Goal: Task Accomplishment & Management: Complete application form

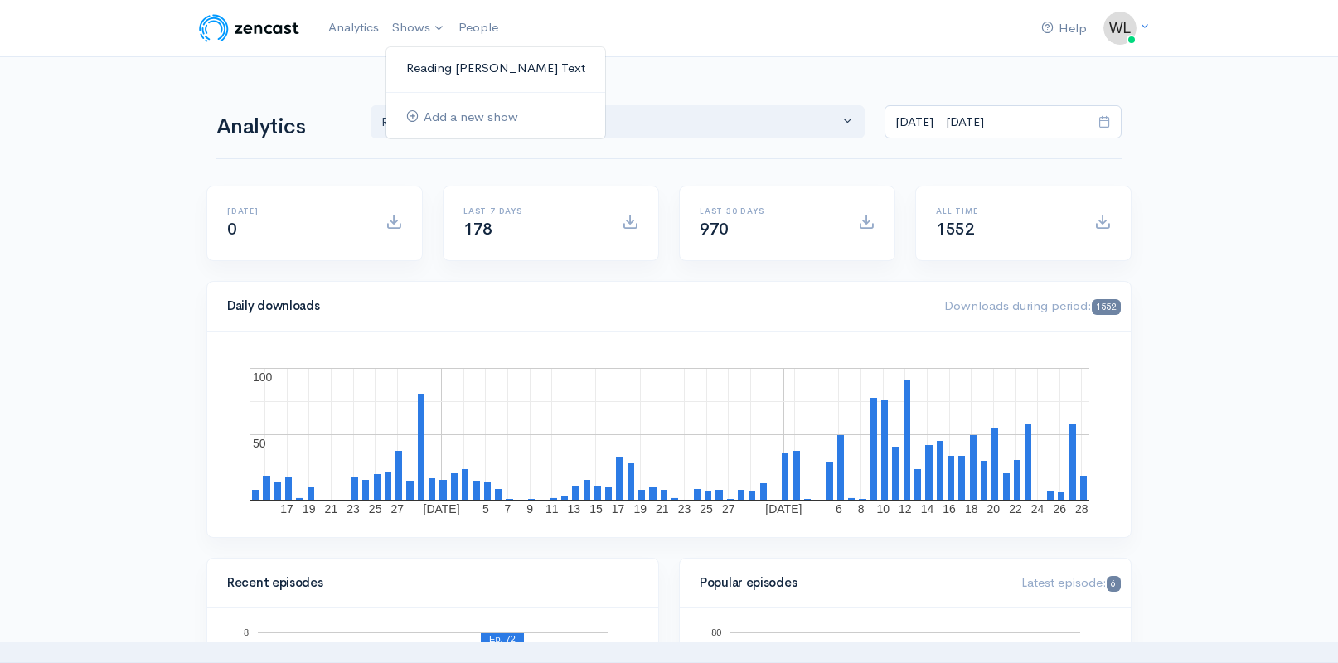
click at [424, 60] on link "Reading [PERSON_NAME] Text" at bounding box center [495, 68] width 219 height 29
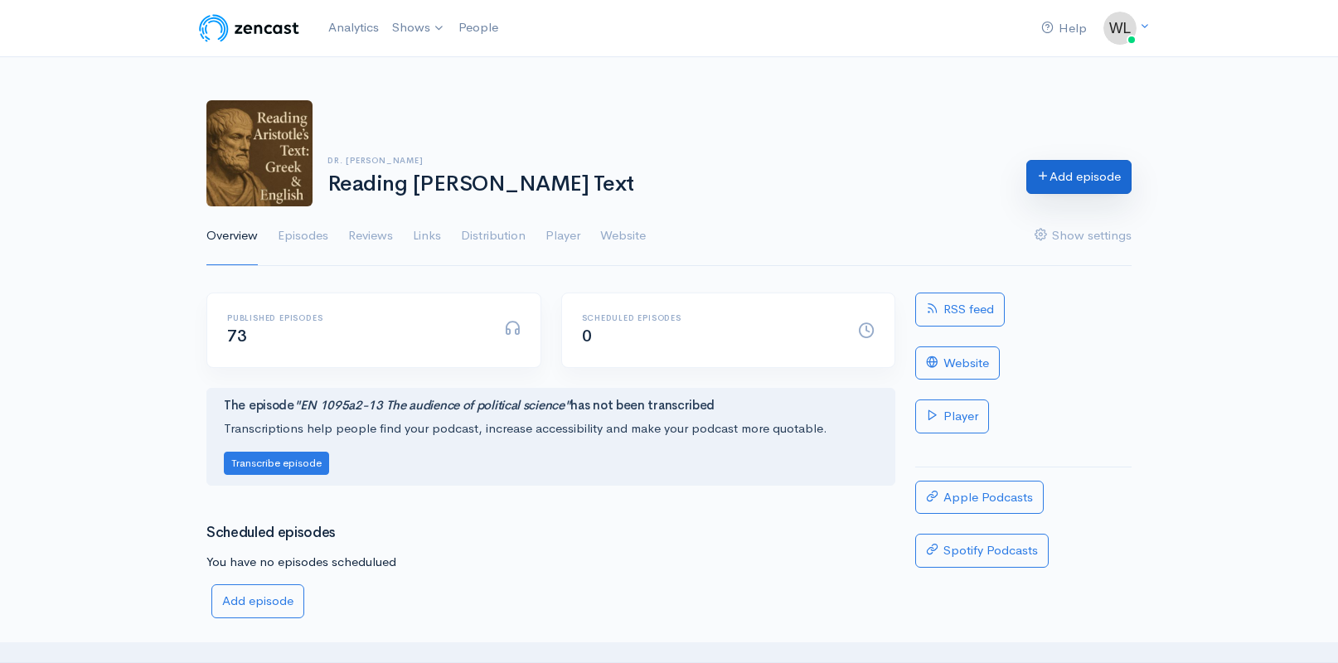
click at [1072, 174] on link "Add episode" at bounding box center [1078, 177] width 105 height 34
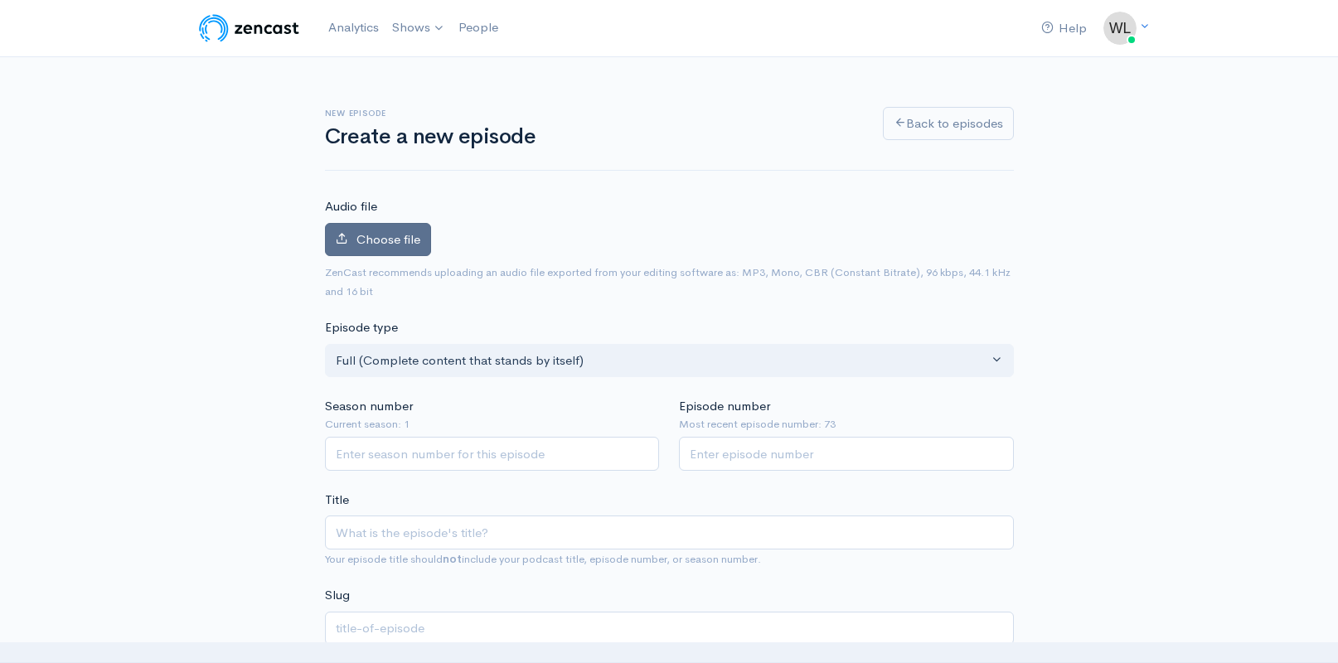
click at [400, 241] on span "Choose file" at bounding box center [388, 239] width 64 height 16
click at [0, 0] on input "Choose file" at bounding box center [0, 0] width 0 height 0
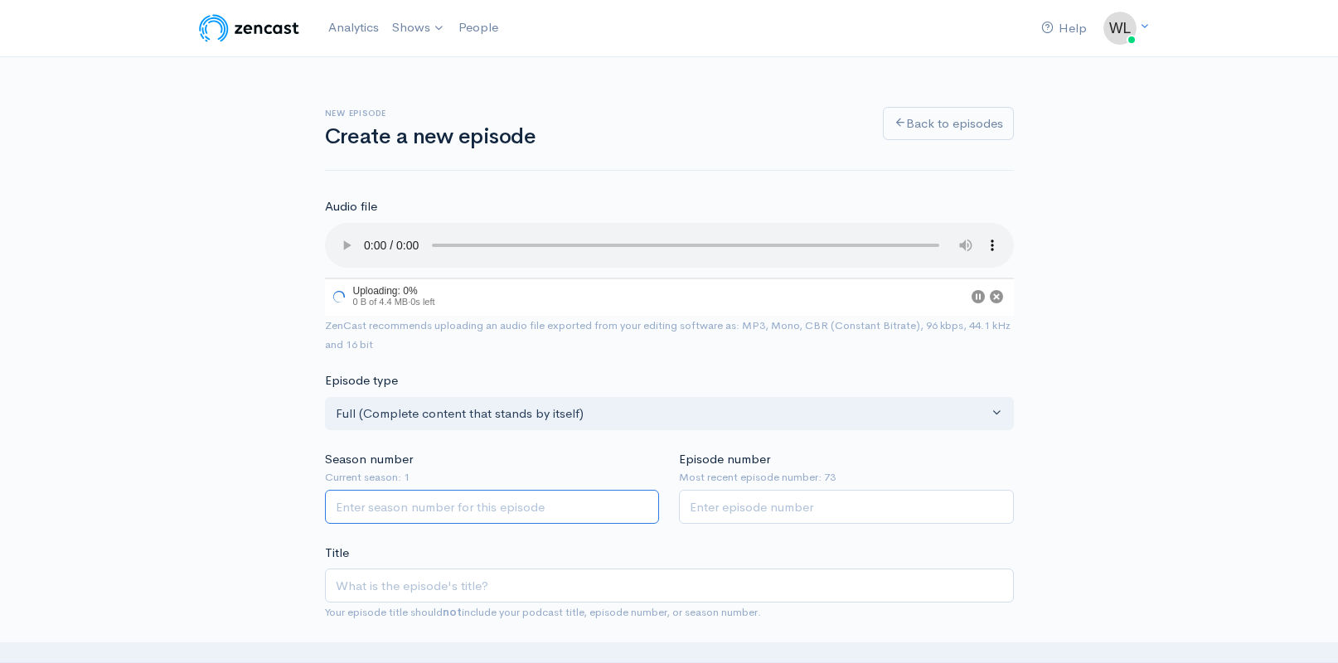
click at [544, 492] on input "Season number" at bounding box center [492, 507] width 335 height 34
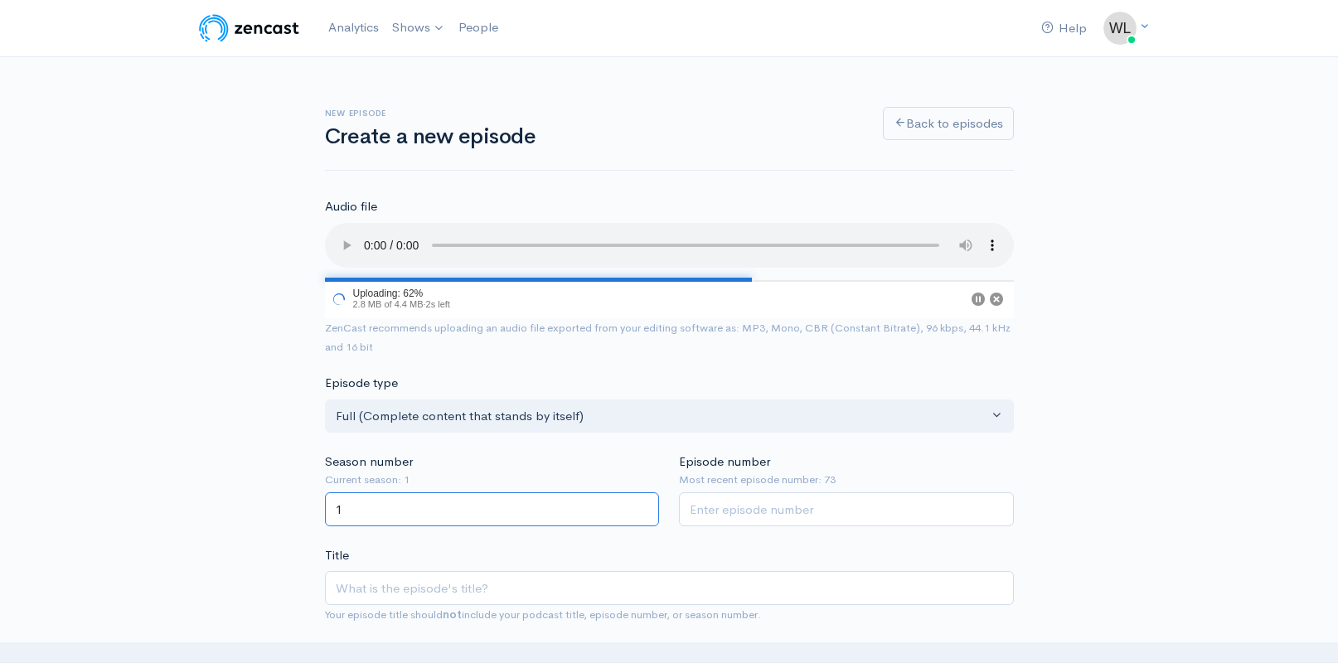
type input "1"
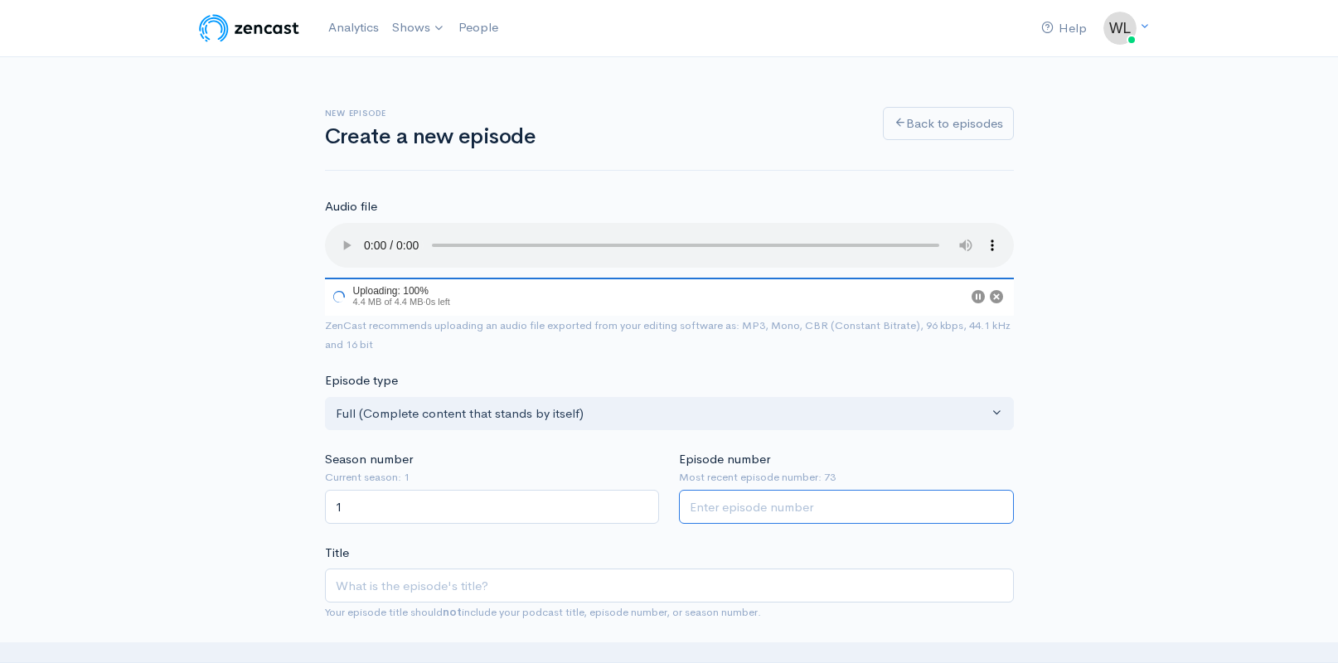
click at [814, 496] on input "Episode number" at bounding box center [846, 507] width 335 height 34
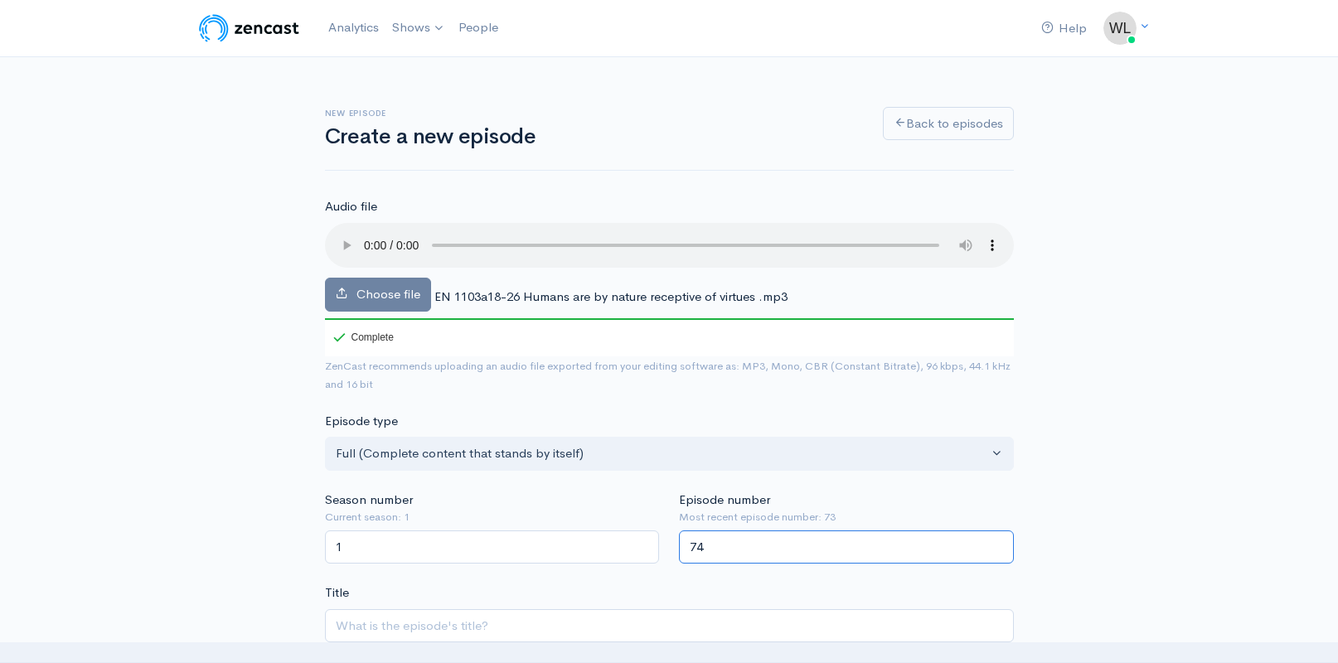
type input "74"
click at [554, 491] on div "Season number Current season: 1 1" at bounding box center [492, 528] width 355 height 74
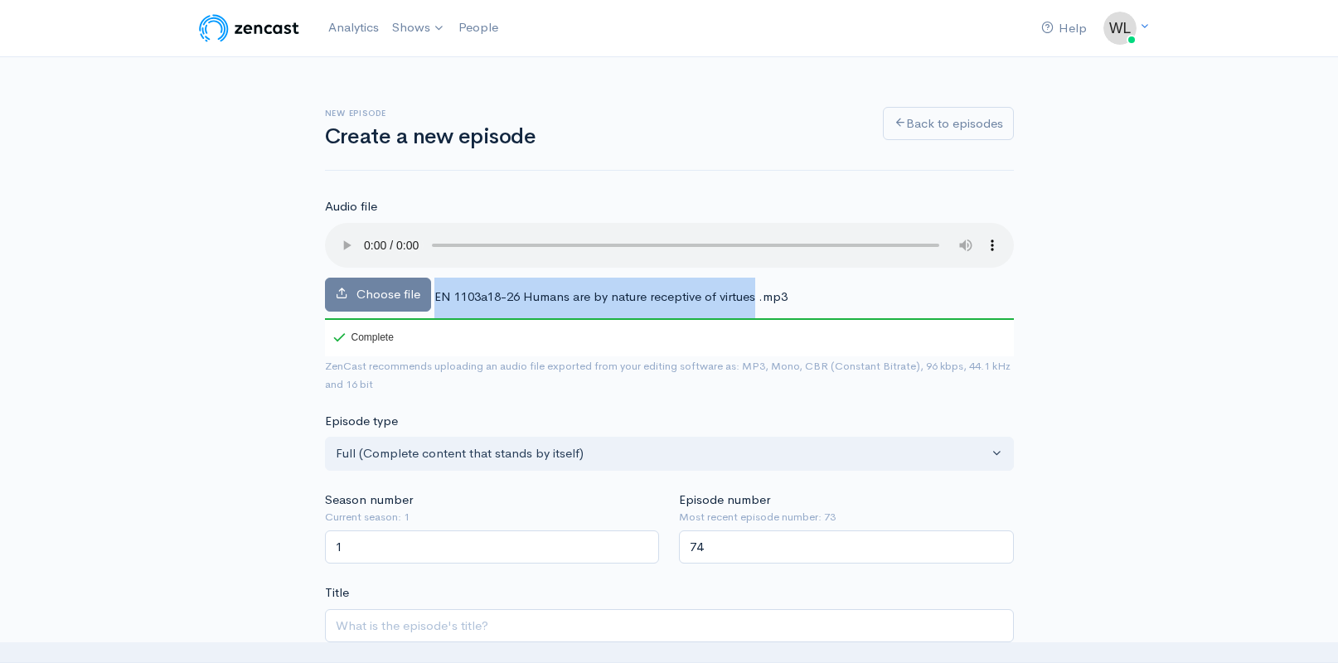
drag, startPoint x: 435, startPoint y: 272, endPoint x: 755, endPoint y: 282, distance: 320.1
click at [755, 288] on span "EN 1103a18-26 Humans are by nature receptive of virtues .mp3" at bounding box center [610, 296] width 353 height 16
copy div "EN 1103a18-26 Humans are by nature receptive of virtues"
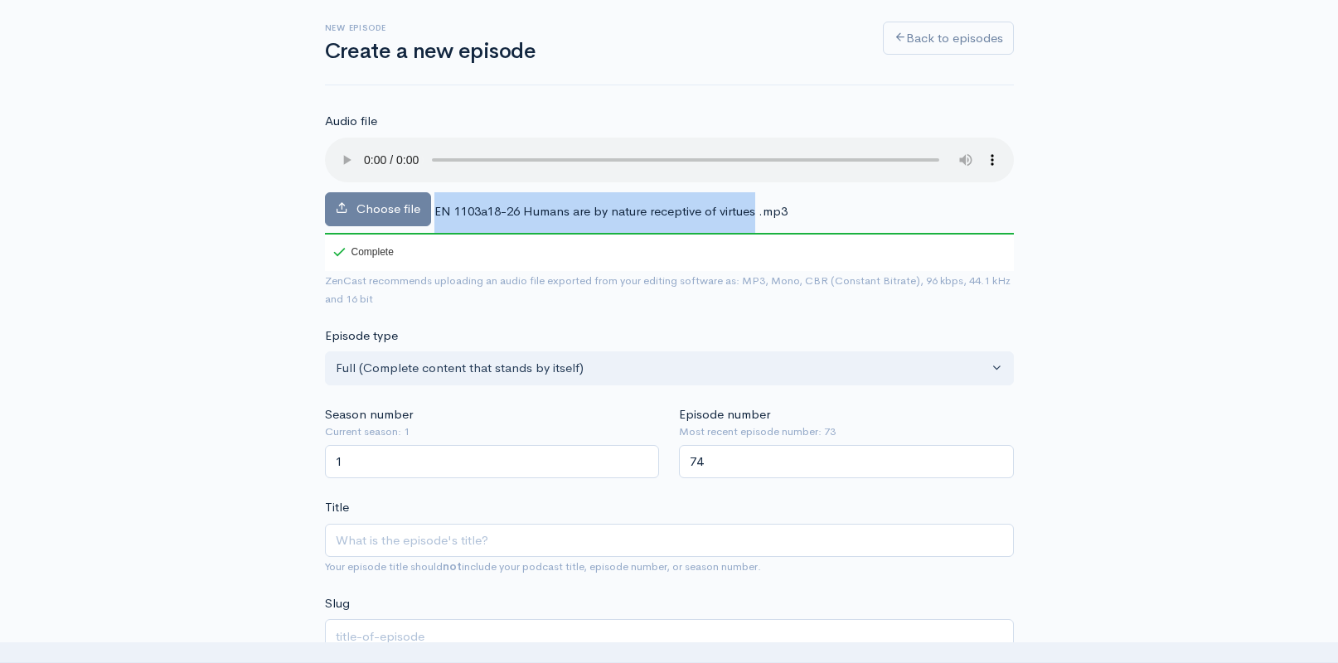
scroll to position [270, 0]
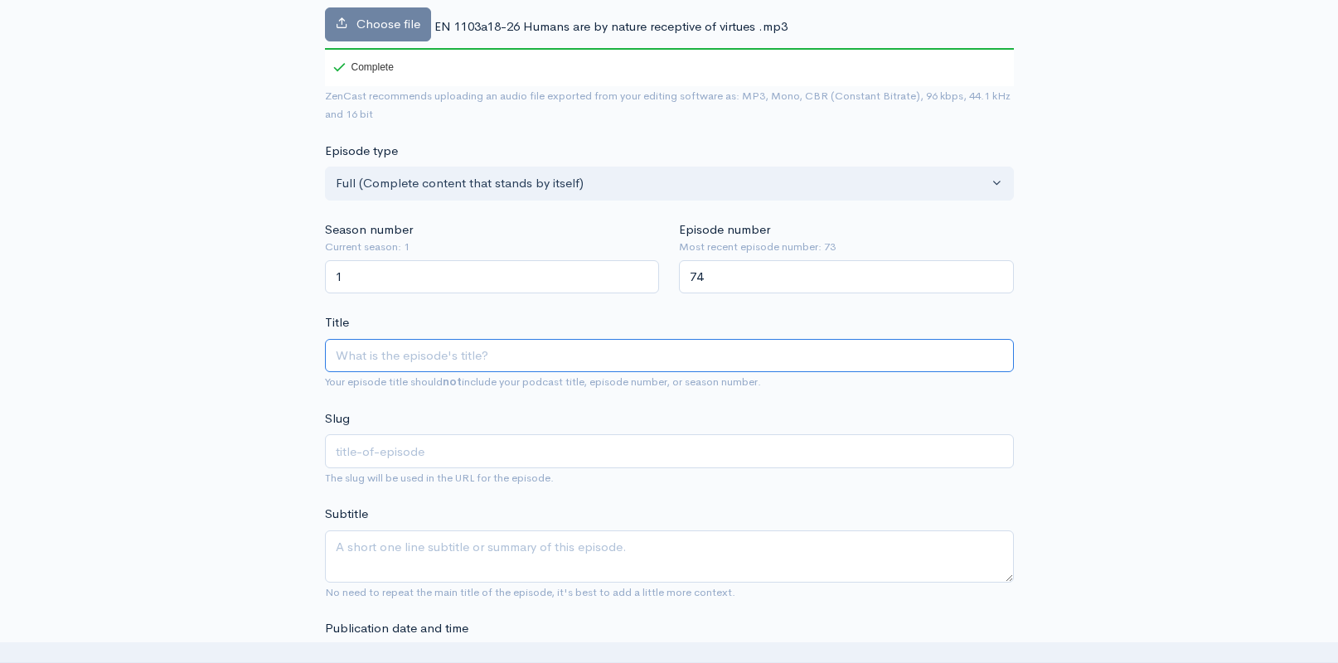
click at [568, 339] on input "Title" at bounding box center [669, 356] width 689 height 34
paste input "EN 1103a18-26 Humans are by nature receptive of virtues"
type input "EN 1103a18-26 Humans are by nature receptive of virtues"
type input "en-1103a18-26-humans-are-by-nature-receptive-of-virtues"
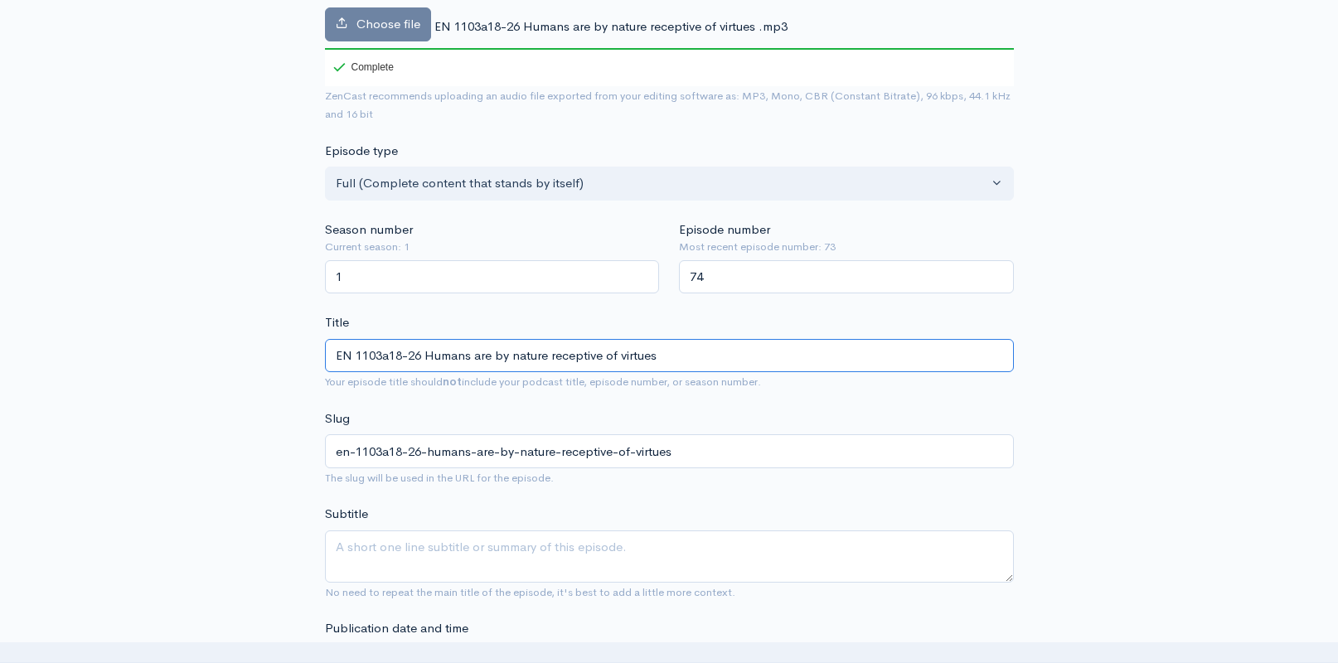
type input "EN 1103a18-26 Humans are by nature receptive of virtues"
click at [605, 410] on div "Slug en-1103a18-26-humans-are-by-nature-receptive-of-virtues The slug will be u…" at bounding box center [669, 449] width 689 height 78
click at [608, 531] on textarea "Subtitle" at bounding box center [669, 557] width 689 height 52
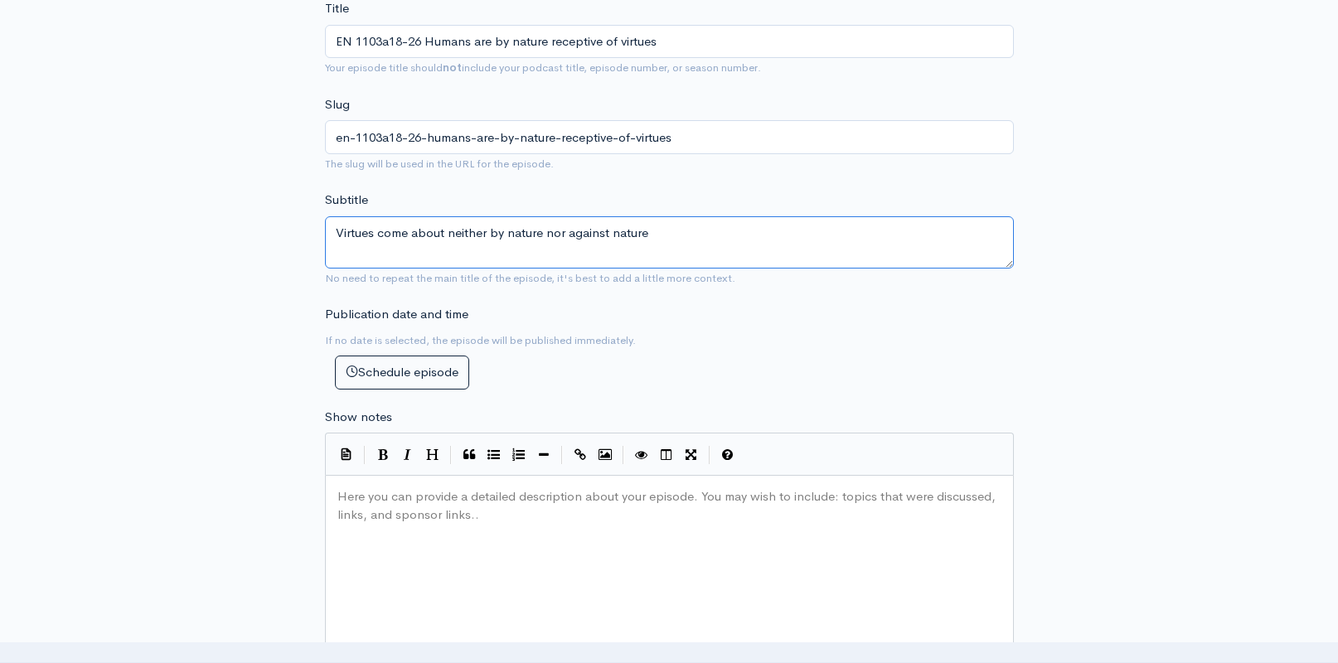
scroll to position [585, 0]
type textarea "Virtues come about neither by nature nor against nature"
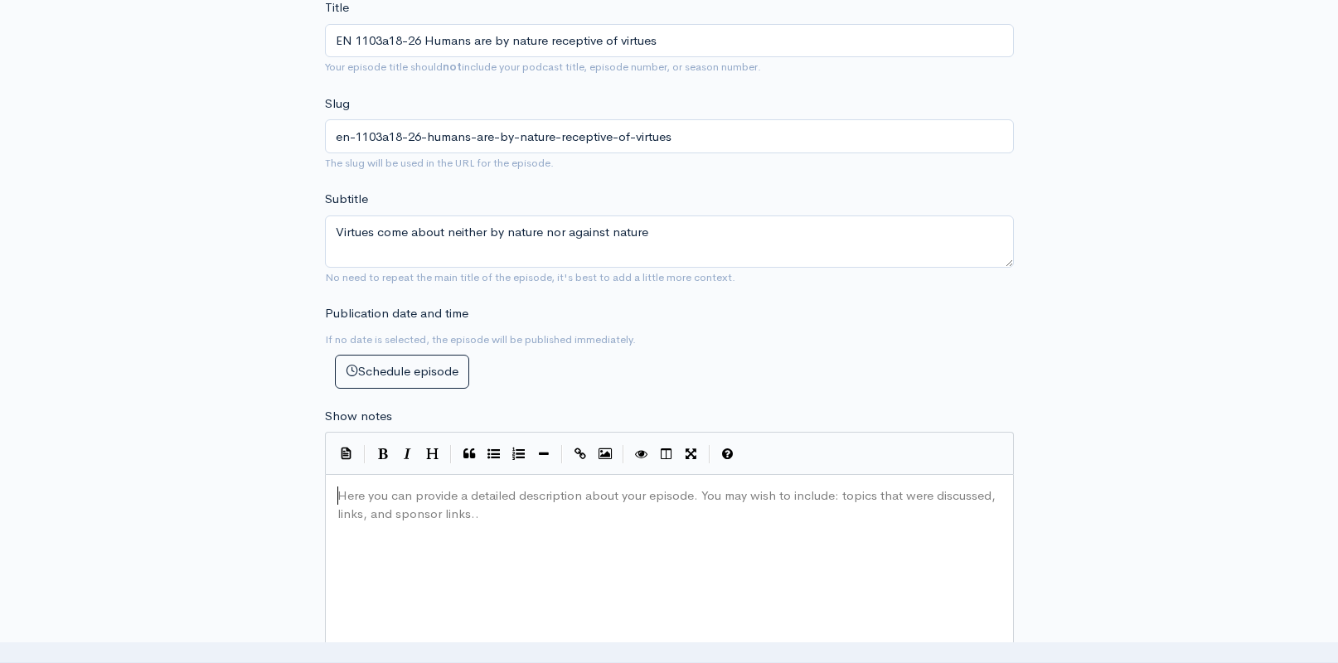
click at [493, 525] on div "Here you can provide a detailed description about your episode. You may wish to…" at bounding box center [690, 628] width 712 height 290
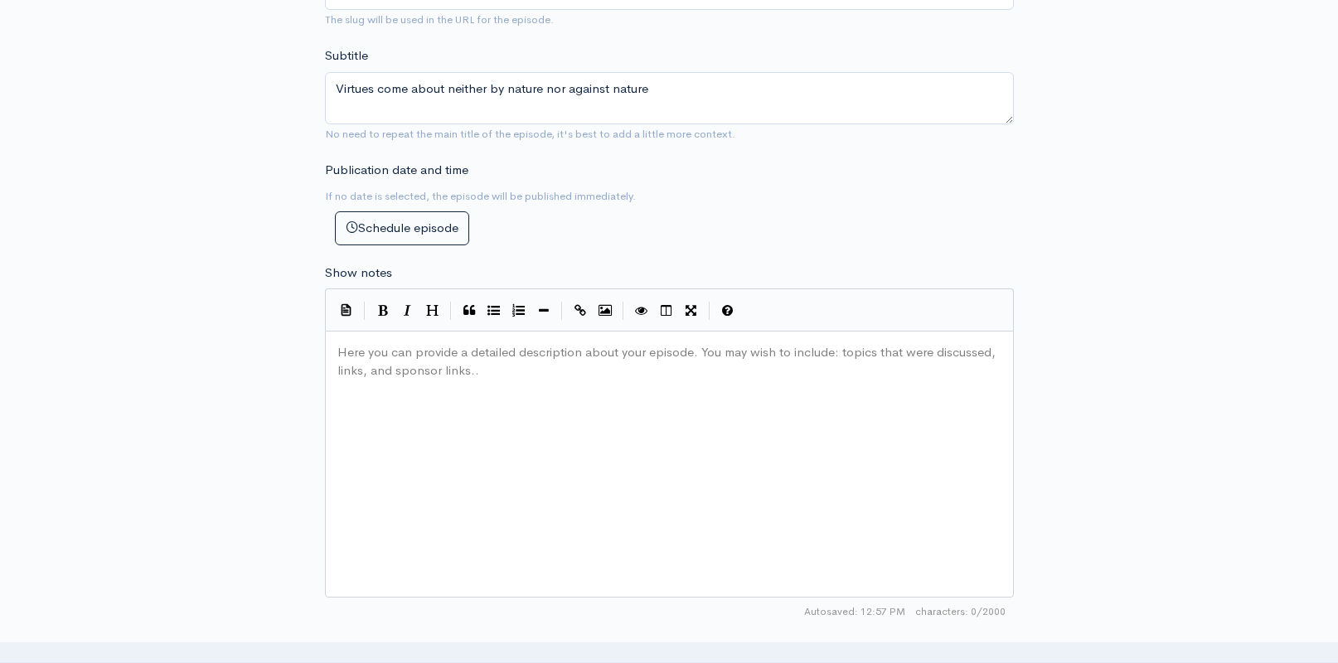
scroll to position [8, 0]
click at [536, 528] on div "Here you can provide a detailed description about your episode. You may wish to…" at bounding box center [690, 485] width 712 height 290
paste textarea
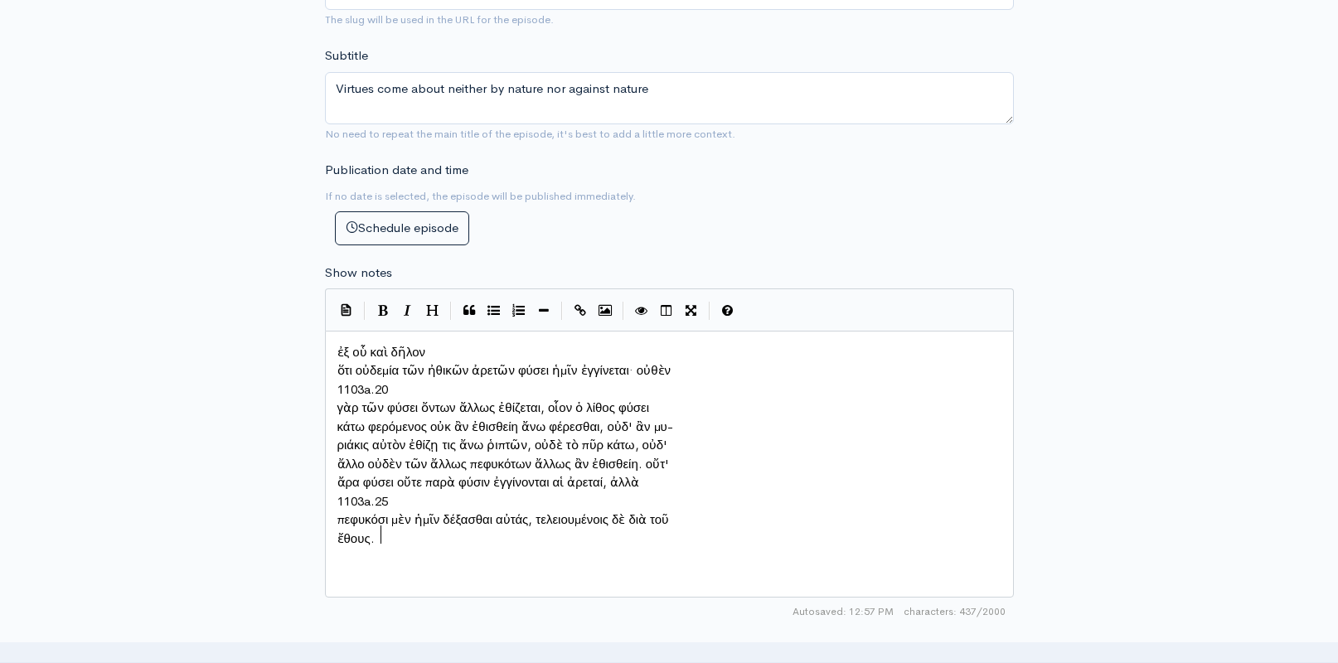
click at [338, 362] on span "ὅτι οὐδεμία τῶν ἠθικῶν ἀρετῶν φύσει ἡμῖν ἐγγίνεται· οὐθὲν" at bounding box center [504, 370] width 334 height 16
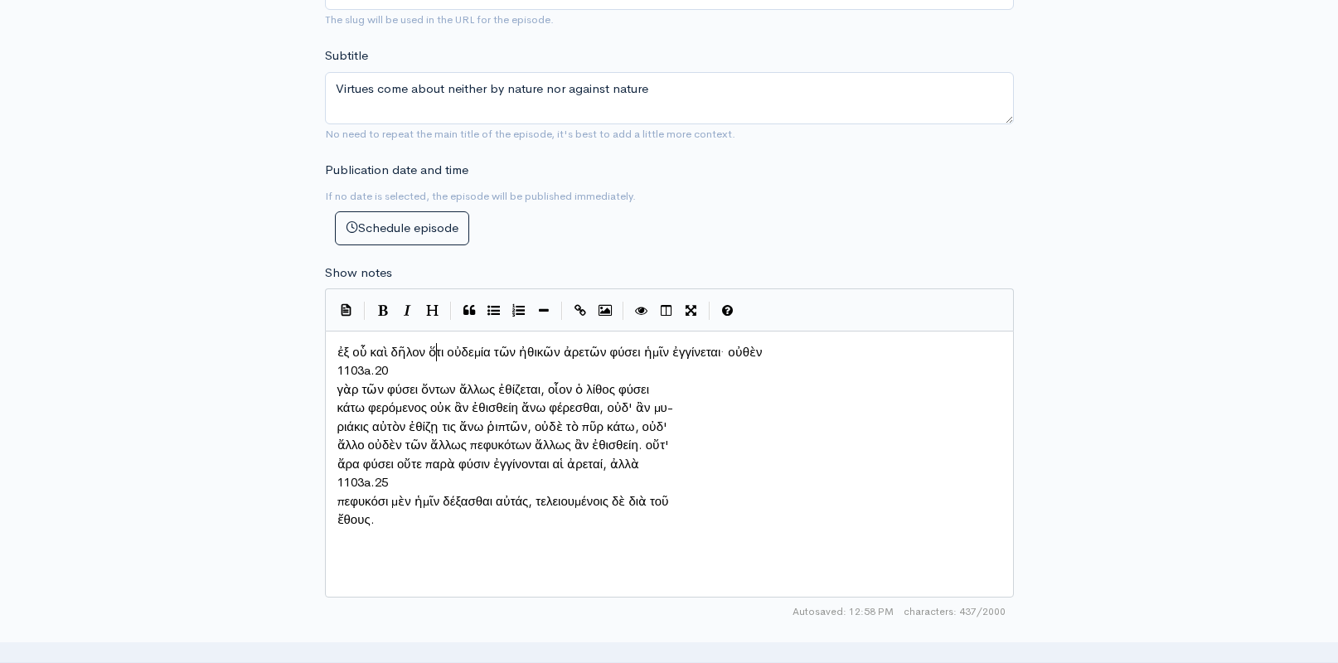
scroll to position [8, 3]
type textarea "1103a.20"
drag, startPoint x: 303, startPoint y: 361, endPoint x: 279, endPoint y: 361, distance: 24.9
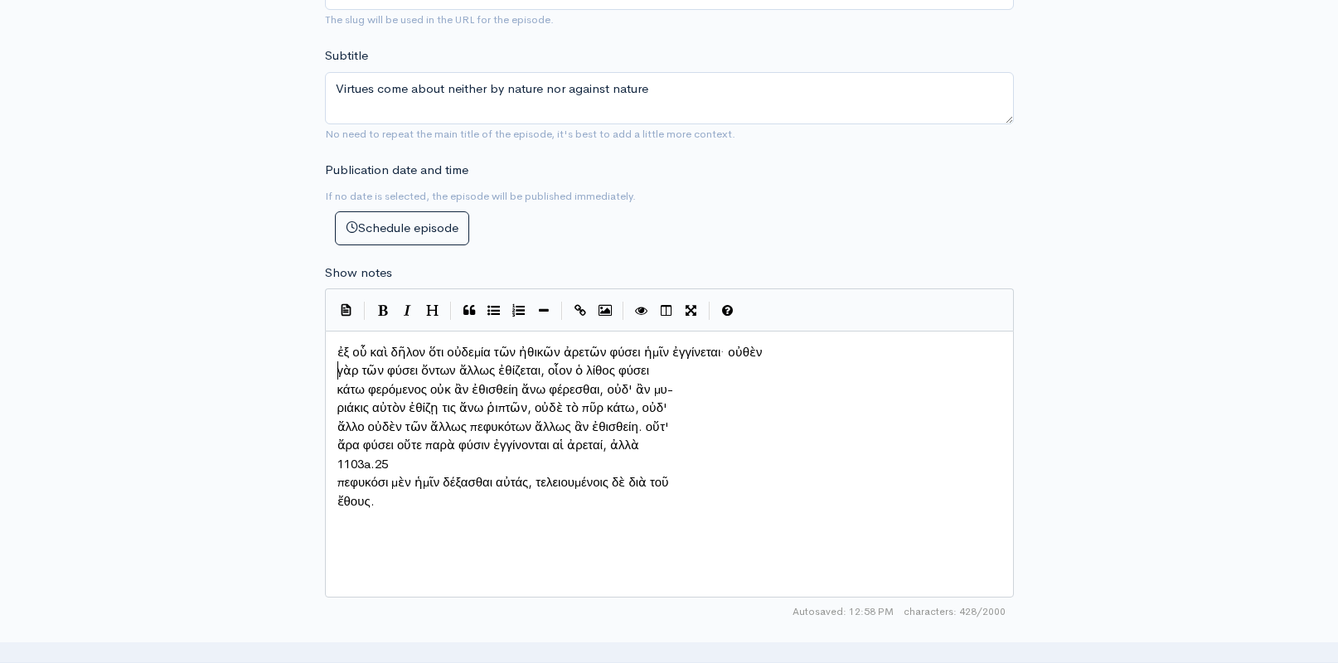
click at [335, 361] on pre "γὰρ τῶν φύσει ὄντων ἄλλως ἐθίζεται, οἷον ὁ λίθος φύσει" at bounding box center [669, 370] width 671 height 19
click at [337, 344] on span "ἐξ οὗ καὶ δῆλον ὅτι οὐδεμία τῶν ἠθικῶν ἀρετῶν φύσει ἡμῖν ἐγγίνεται· οὐθὲν γὰρ τ…" at bounding box center [670, 361] width 667 height 35
click at [337, 383] on span "κάτω φερόμενος οὐκ ἂν ἐθισθείη ἄνω φέρεσθαι, οὐδ' ἂν μυ-" at bounding box center [505, 389] width 336 height 16
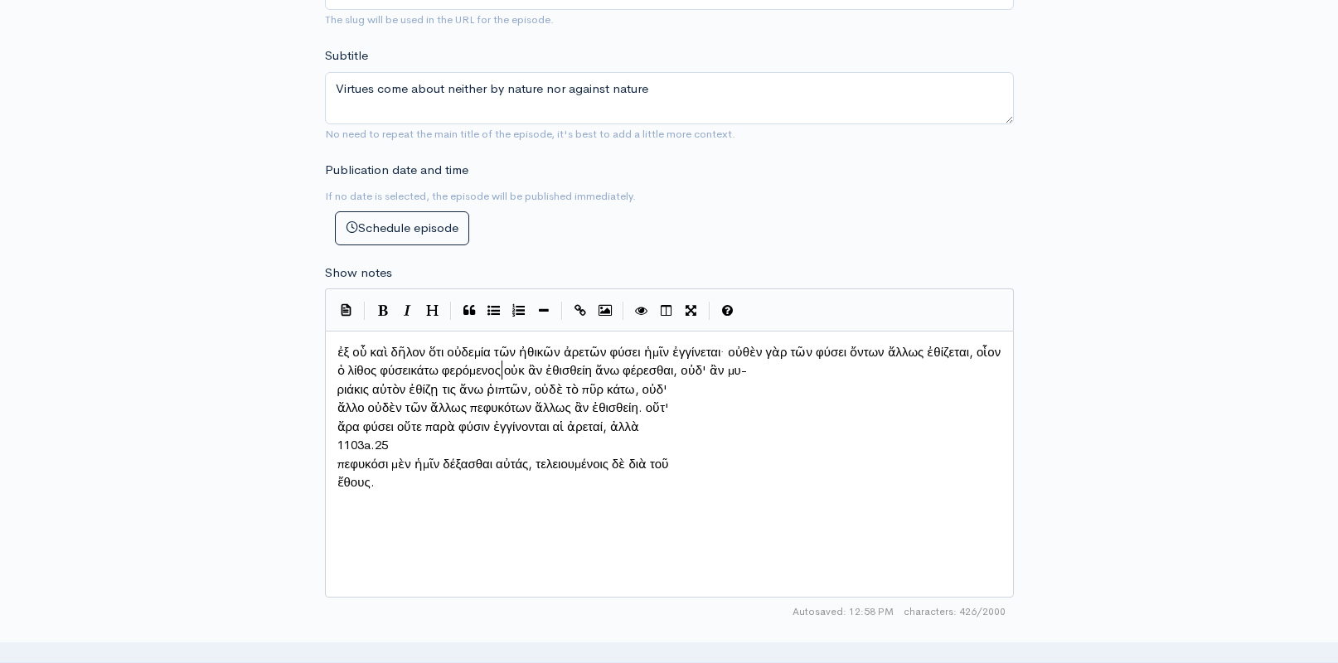
scroll to position [8, 3]
click at [340, 381] on span "ριάκις αὐτὸν ἐθίζῃ τις ἄνω ῥιπτῶν, οὐδὲ τὸ πῦρ κάτω, οὐδ'" at bounding box center [502, 389] width 331 height 16
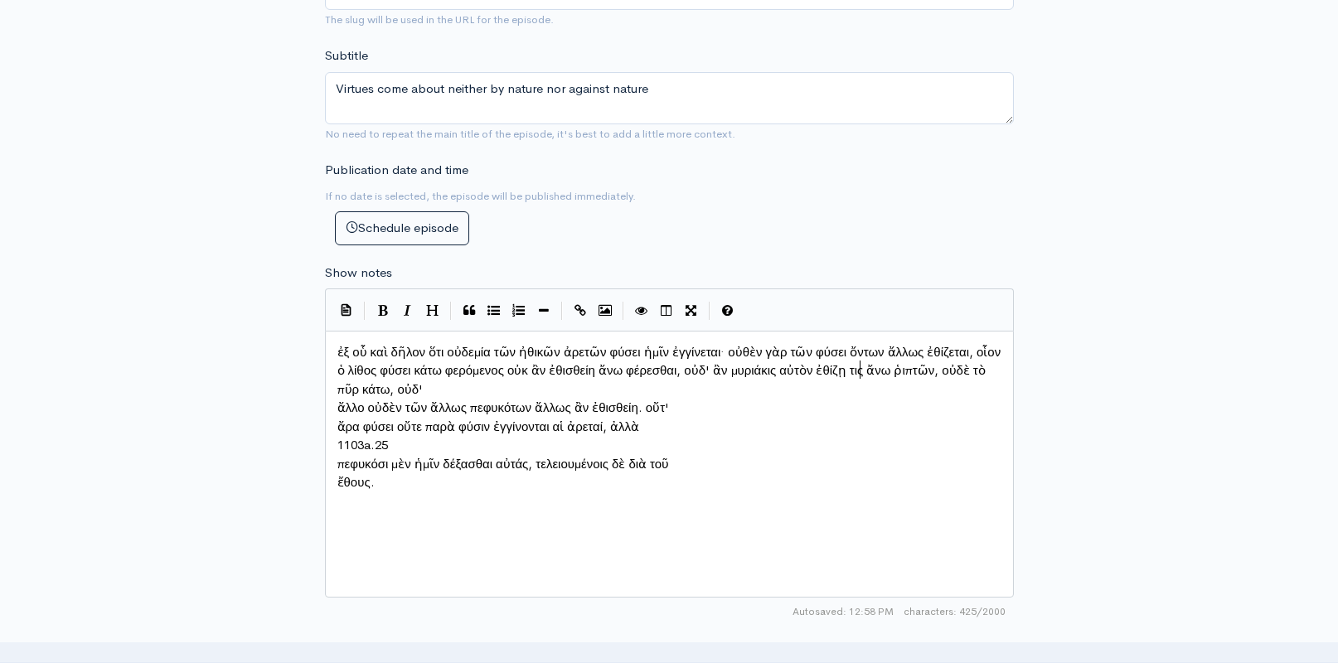
click at [334, 399] on pre "ἄλλο οὐδὲν τῶν ἄλλως πεφυκότων ἄλλως ἂν ἐθισθείη. οὔτ'" at bounding box center [669, 408] width 671 height 19
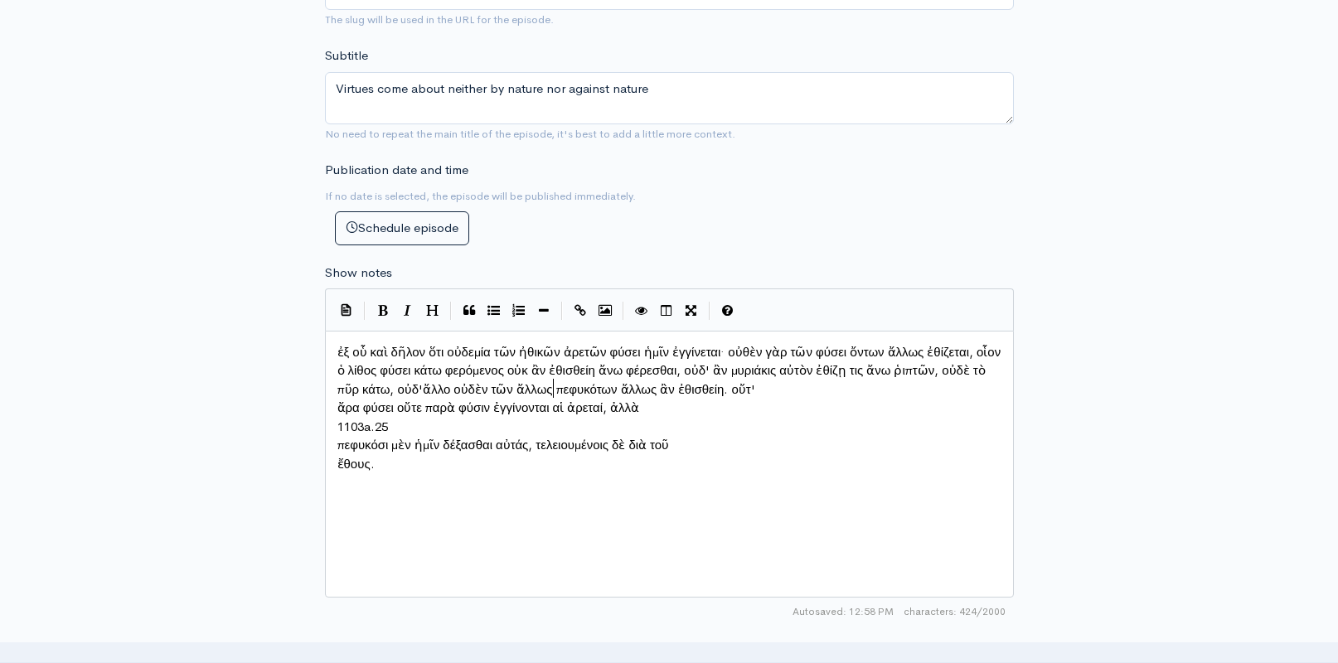
scroll to position [8, 2]
type textarea "1103a.25"
drag, startPoint x: 397, startPoint y: 419, endPoint x: 325, endPoint y: 416, distance: 72.2
click at [336, 418] on pre "πεφυκόσι μὲν ἡμῖν δέξασθαι αὐτάς, τελειουμένοις δὲ διὰ τοῦ" at bounding box center [669, 427] width 671 height 19
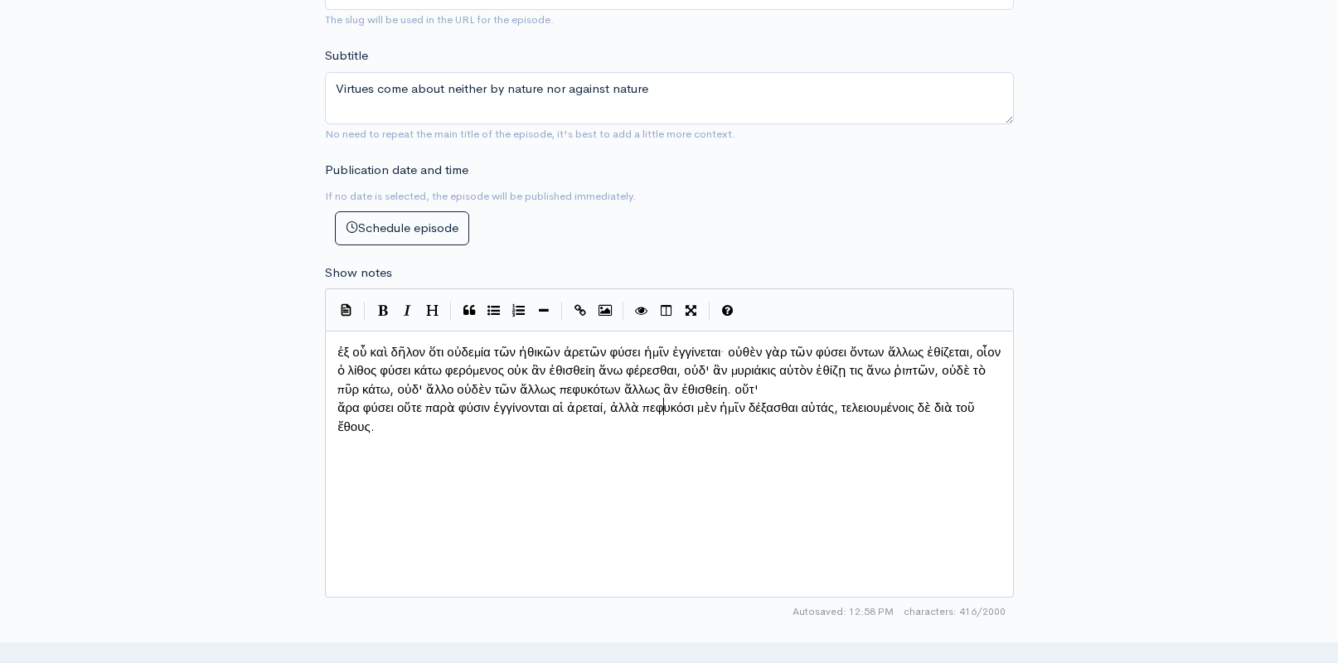
scroll to position [8, 3]
click at [339, 402] on span "ἄρα φύσει οὔτε παρὰ φύσιν ἐγγίνονται αἱ ἀρεταί, ἀλλὰ πεφυκόσι μὲν ἡμῖν δέξασθαι…" at bounding box center [655, 408] width 637 height 16
click at [335, 418] on pre "ἔθους." at bounding box center [669, 427] width 671 height 19
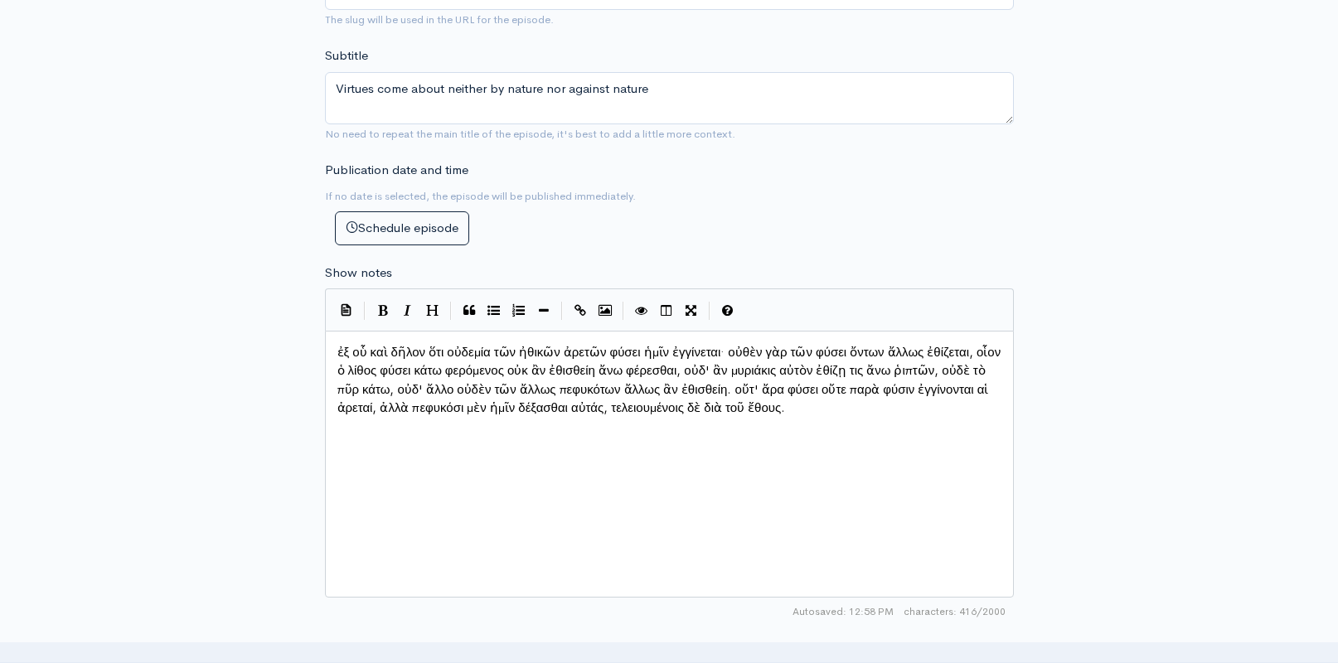
click at [468, 443] on div "x ἐξ οὗ καὶ δῆλον ὅτι οὐδεμία τῶν ἠθικῶν ἀρετῶν φύσει ἡμῖν ἐγγίνεται· οὐθὲν γὰρ…" at bounding box center [690, 485] width 712 height 290
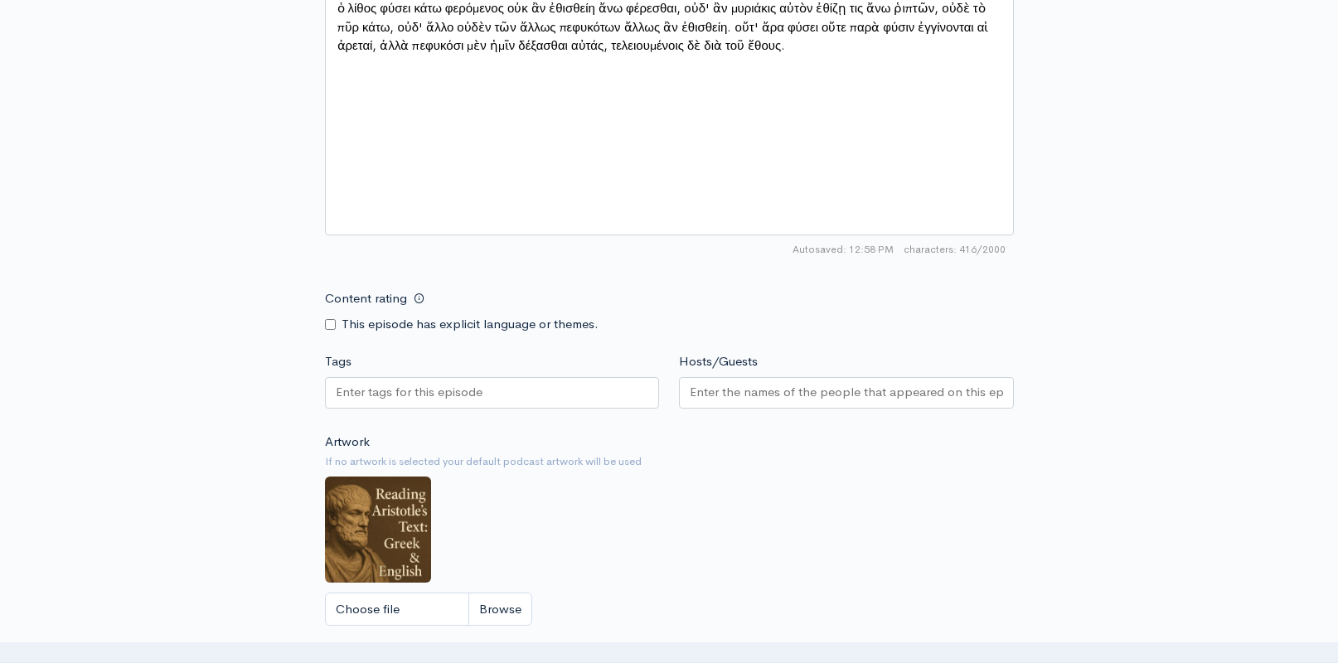
scroll to position [1128, 0]
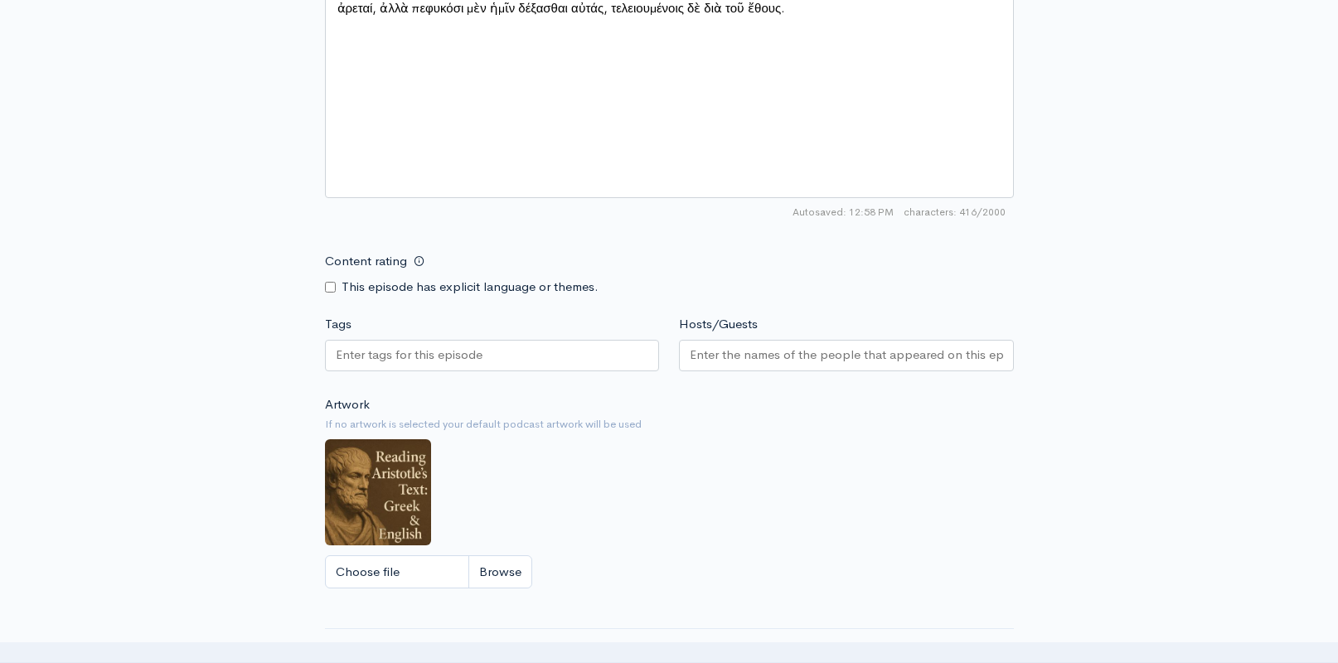
click at [444, 361] on div at bounding box center [492, 356] width 335 height 32
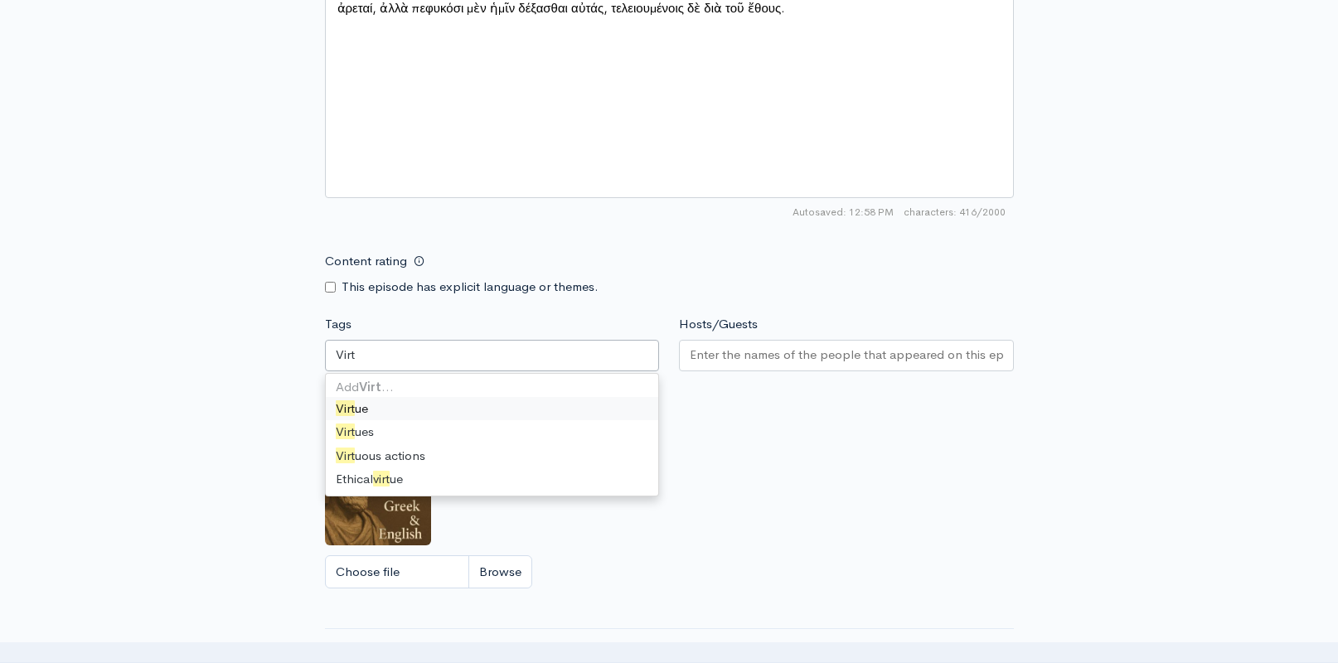
type input "Virtu"
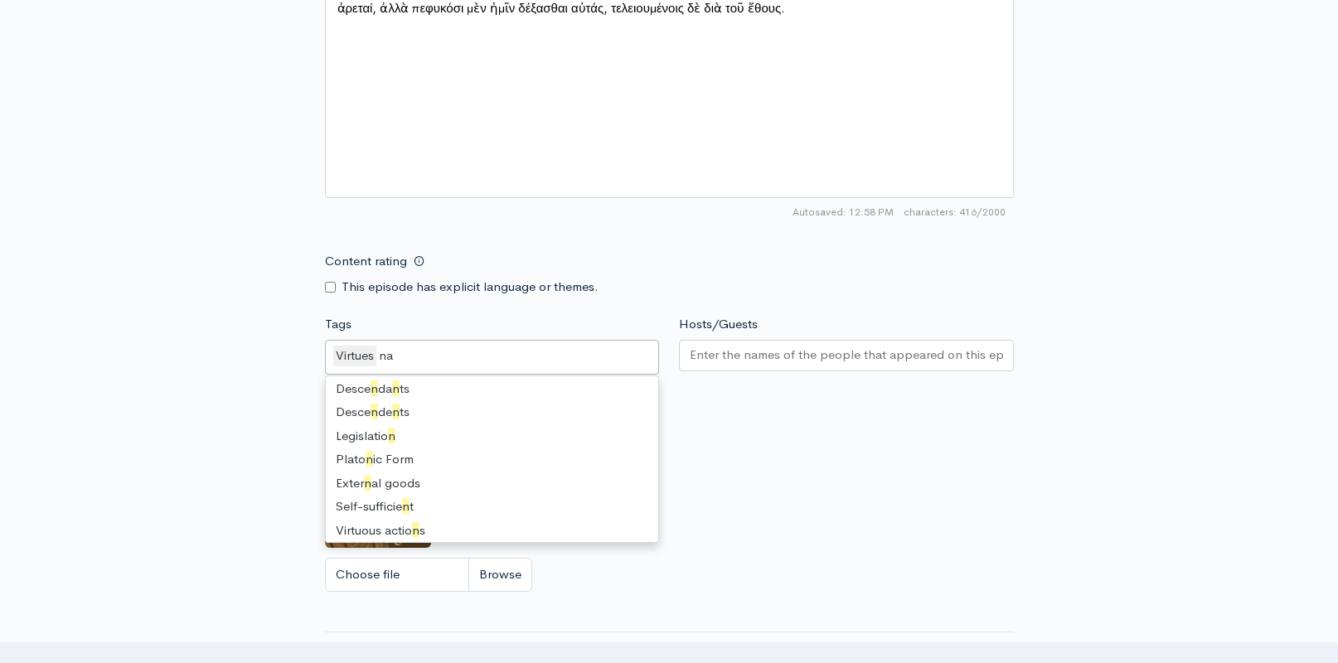
scroll to position [0, 0]
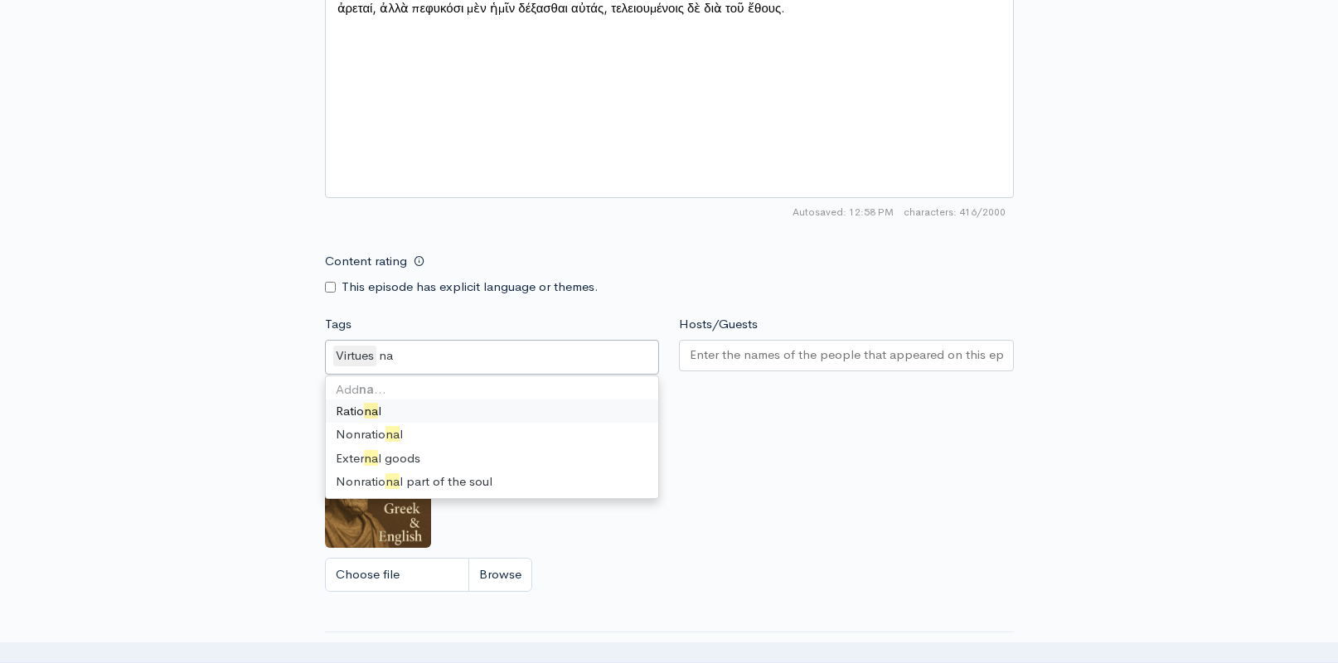
type input "n"
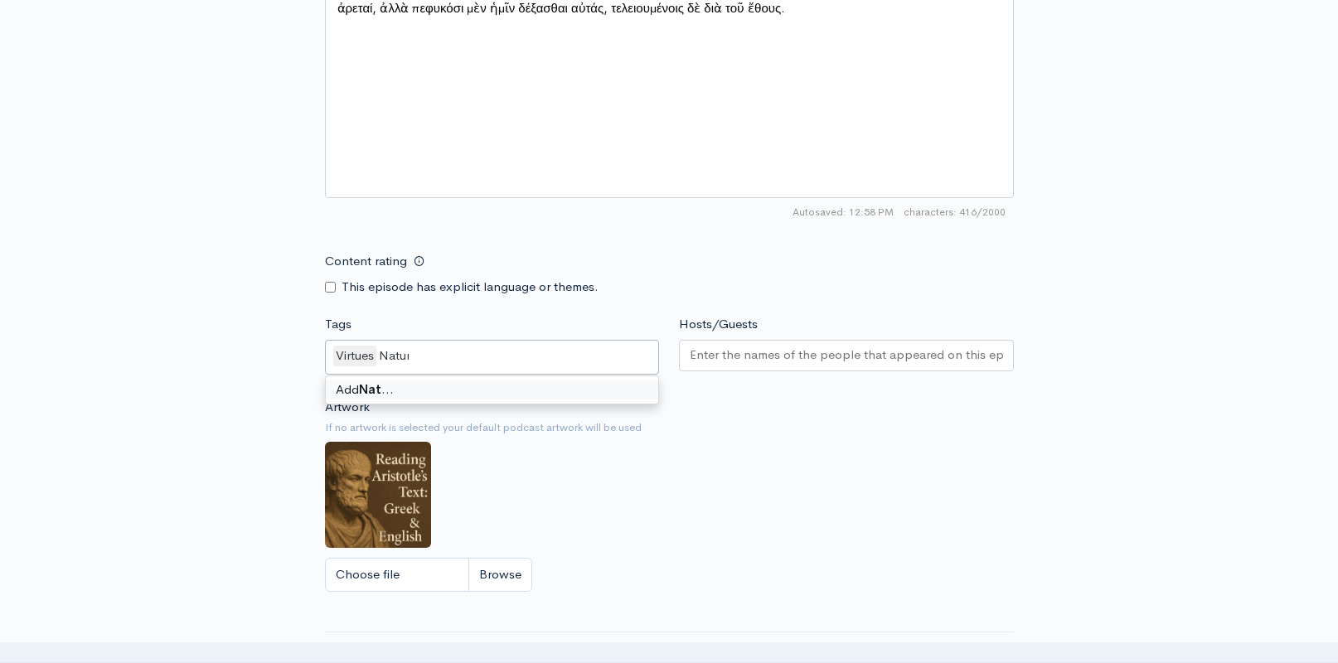
type input "Nature"
type input "Habituation"
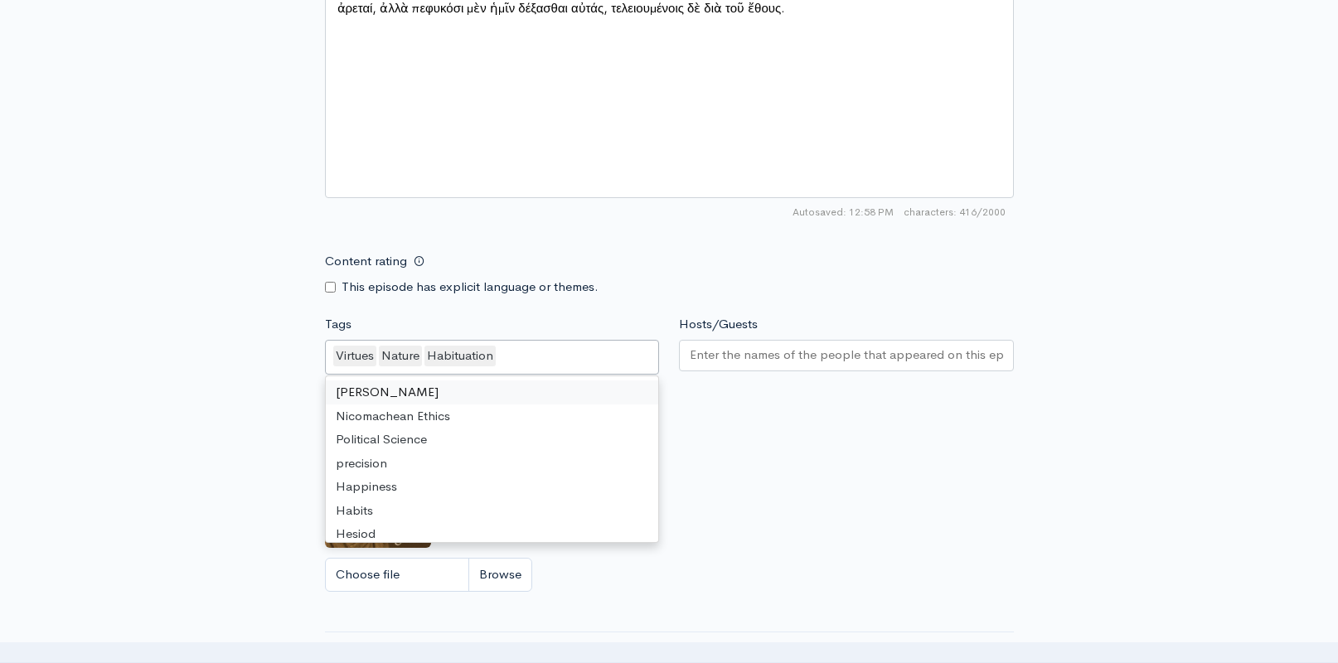
click at [710, 347] on input "Hosts/Guests" at bounding box center [846, 355] width 313 height 19
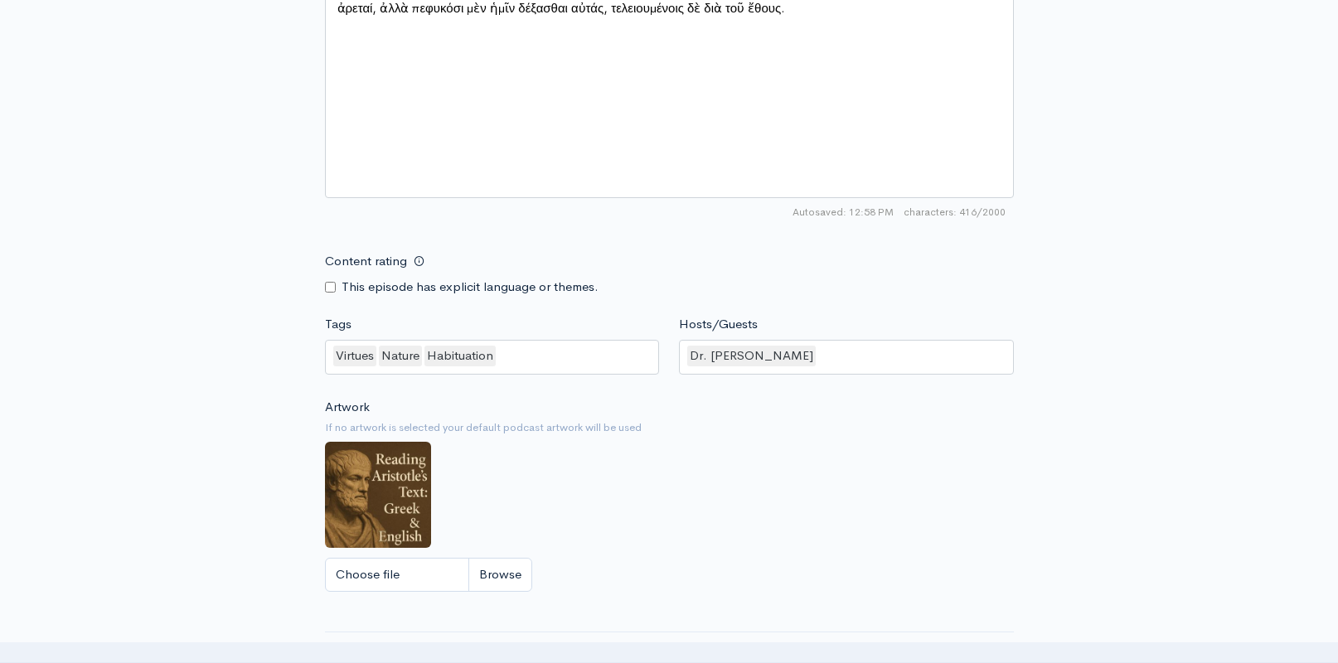
drag, startPoint x: 744, startPoint y: 497, endPoint x: 734, endPoint y: 496, distance: 9.3
click at [744, 497] on div "Artwork If no artwork is selected your default podcast artwork will be used Cho…" at bounding box center [669, 500] width 689 height 204
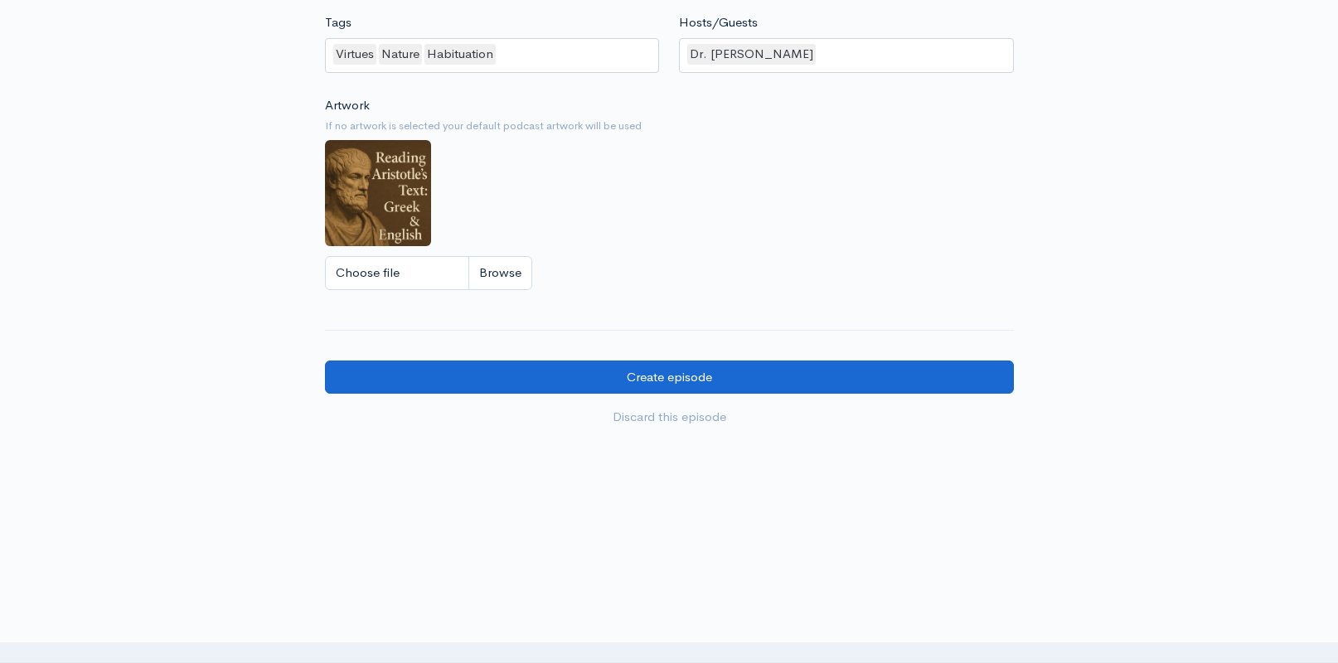
scroll to position [1429, 0]
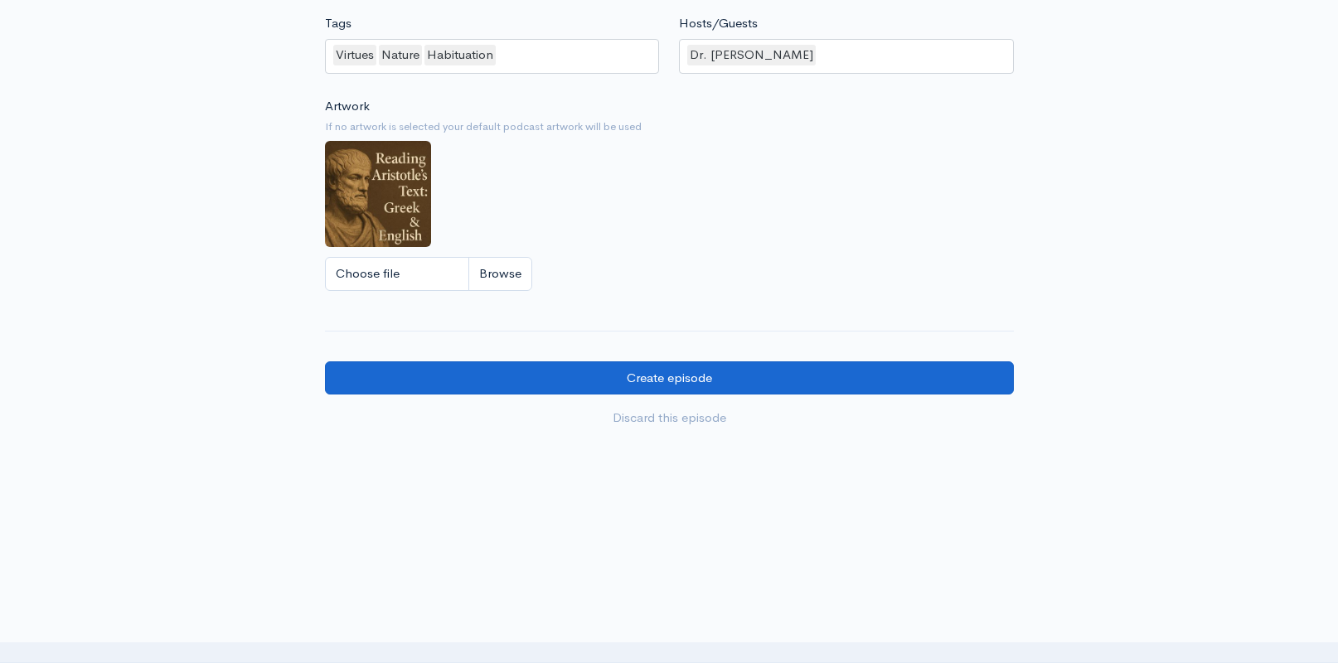
click at [667, 373] on input "Create episode" at bounding box center [669, 378] width 689 height 34
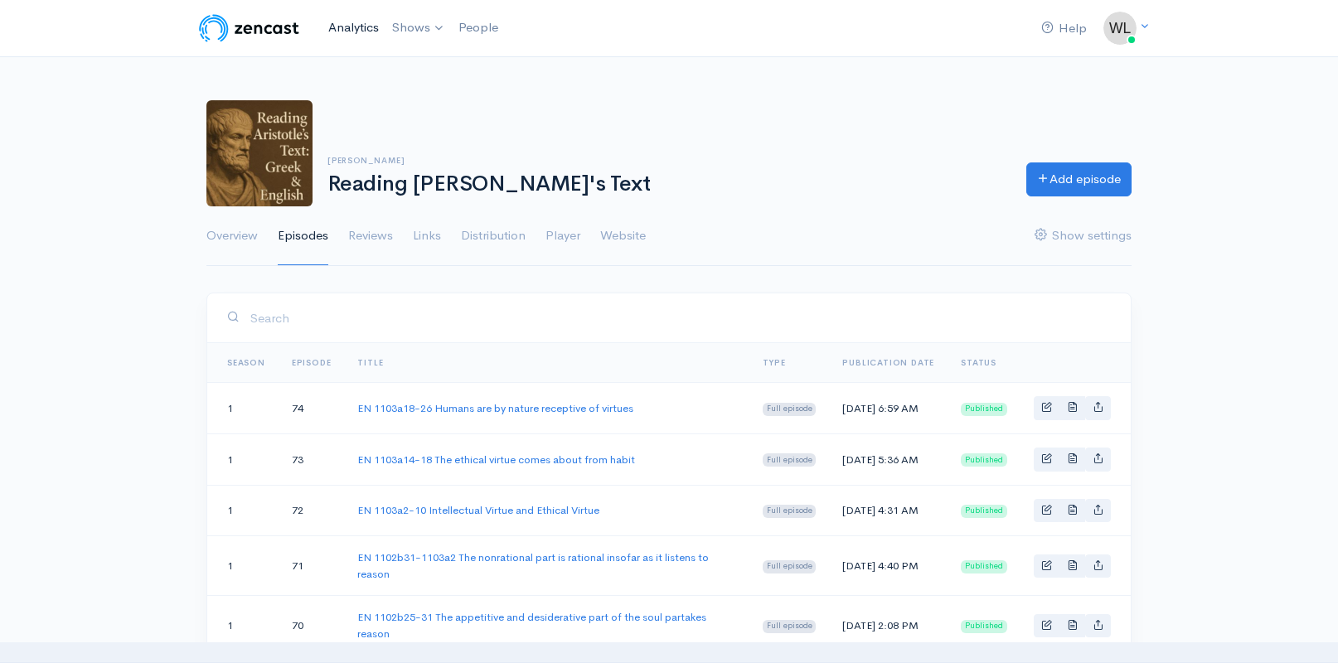
click at [348, 31] on link "Analytics" at bounding box center [354, 28] width 64 height 36
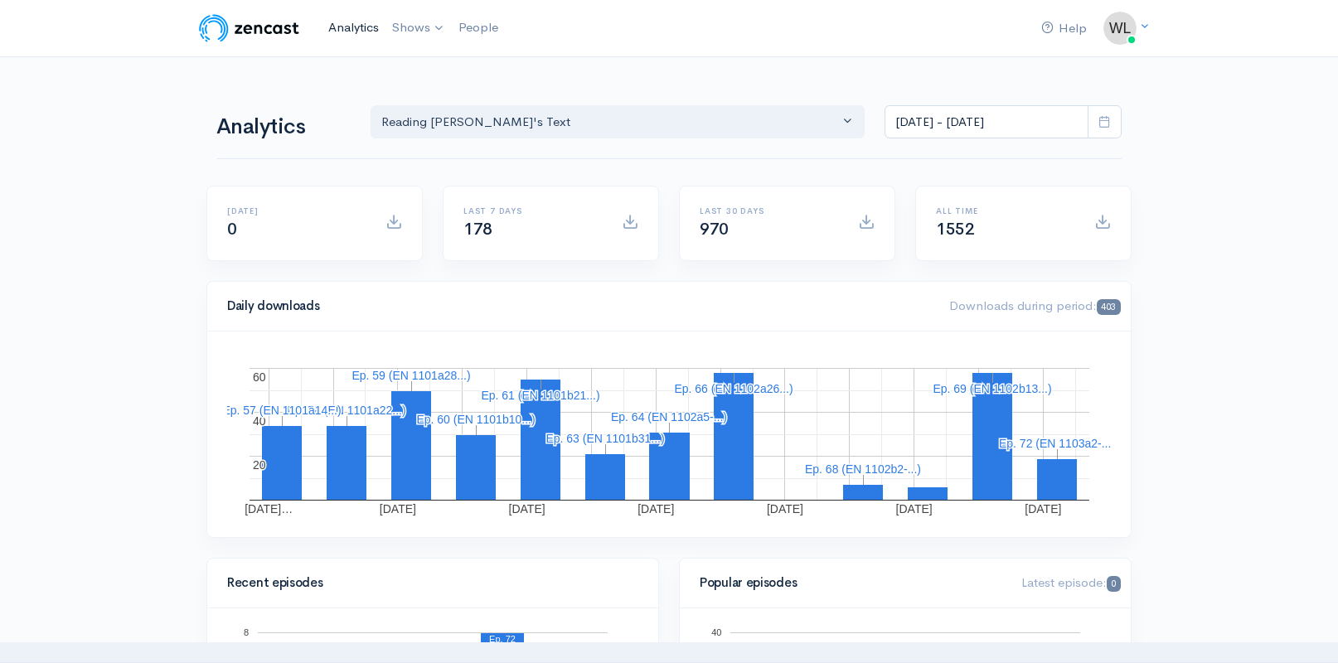
click at [370, 29] on link "Analytics" at bounding box center [354, 28] width 64 height 36
click at [361, 26] on link "Analytics" at bounding box center [354, 28] width 64 height 36
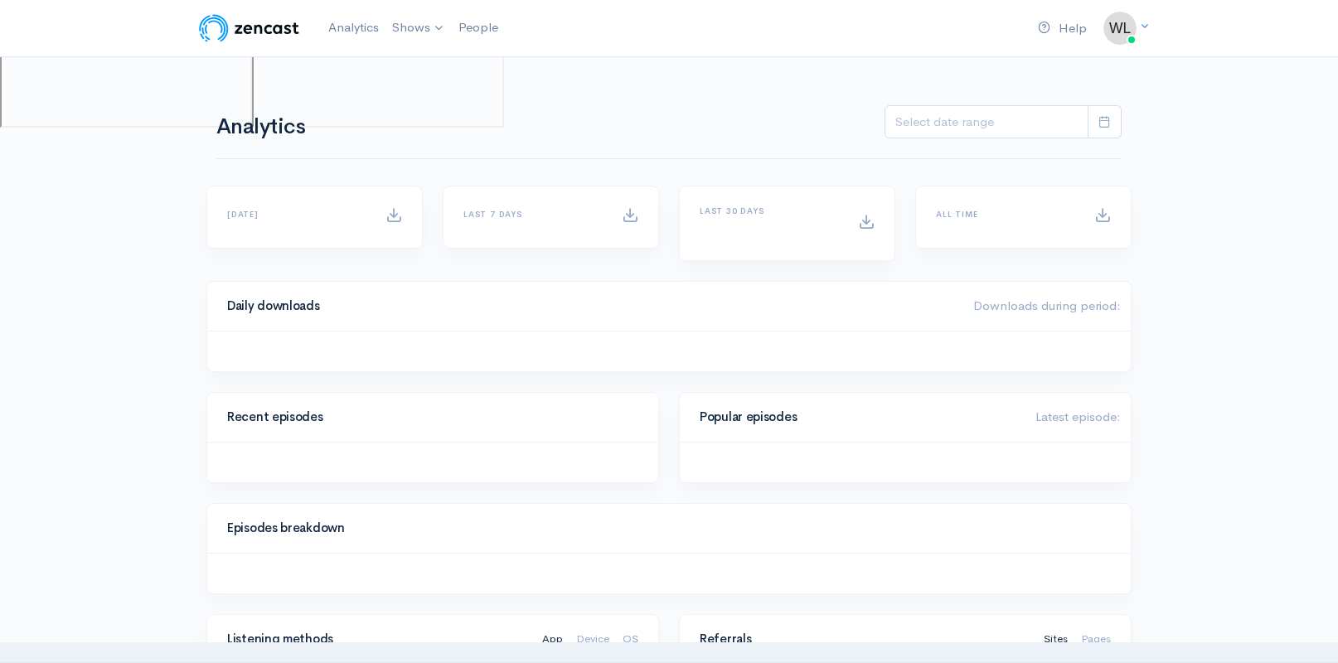
click at [361, 26] on link "Analytics" at bounding box center [354, 28] width 64 height 36
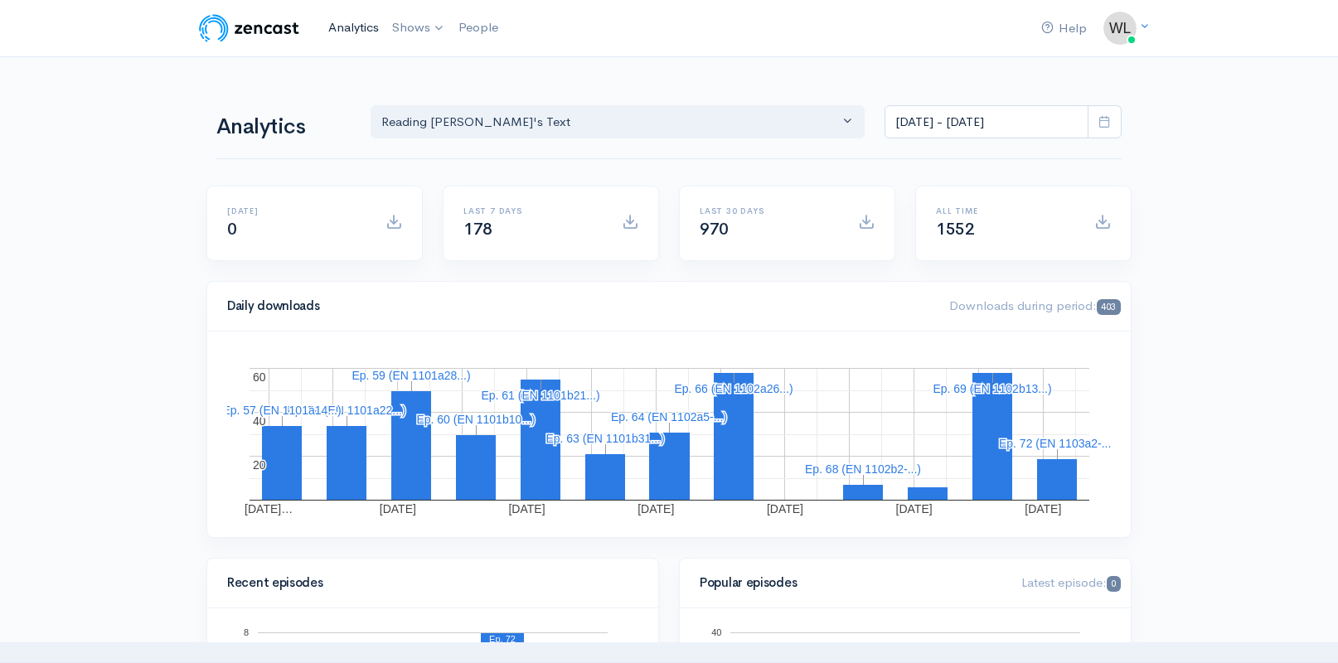
click at [349, 27] on link "Analytics" at bounding box center [354, 28] width 64 height 36
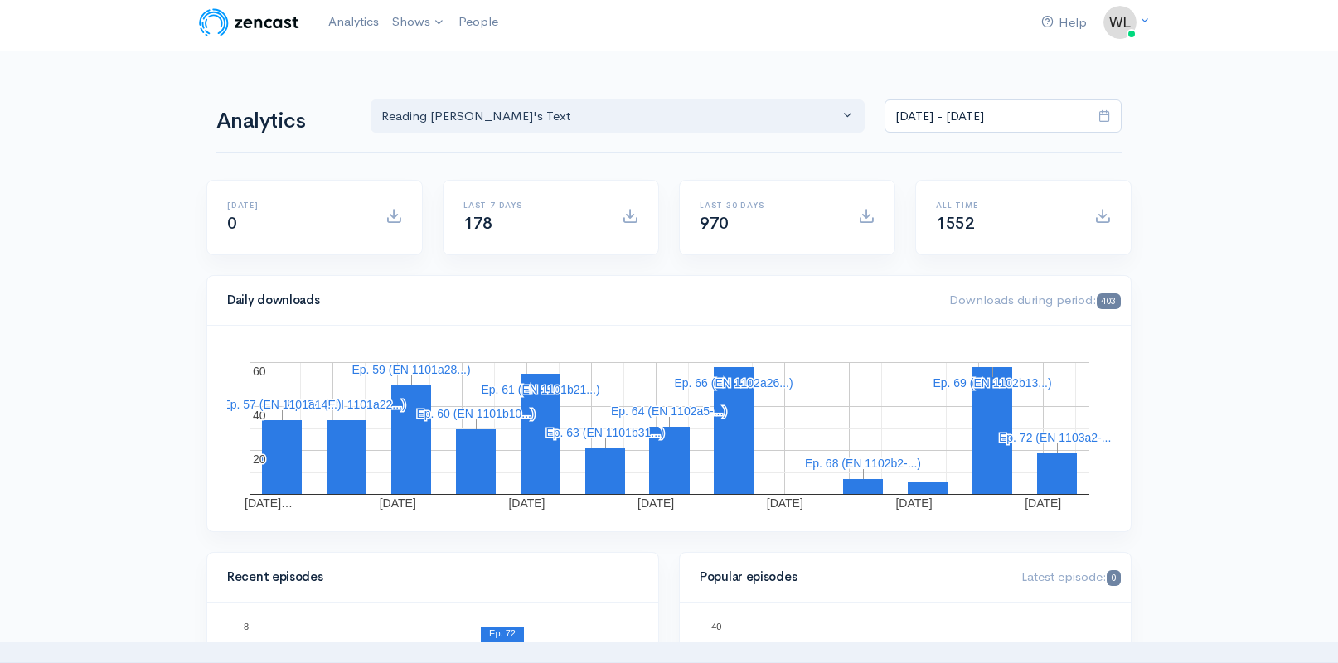
scroll to position [235, 0]
